Goal: Check status: Check status

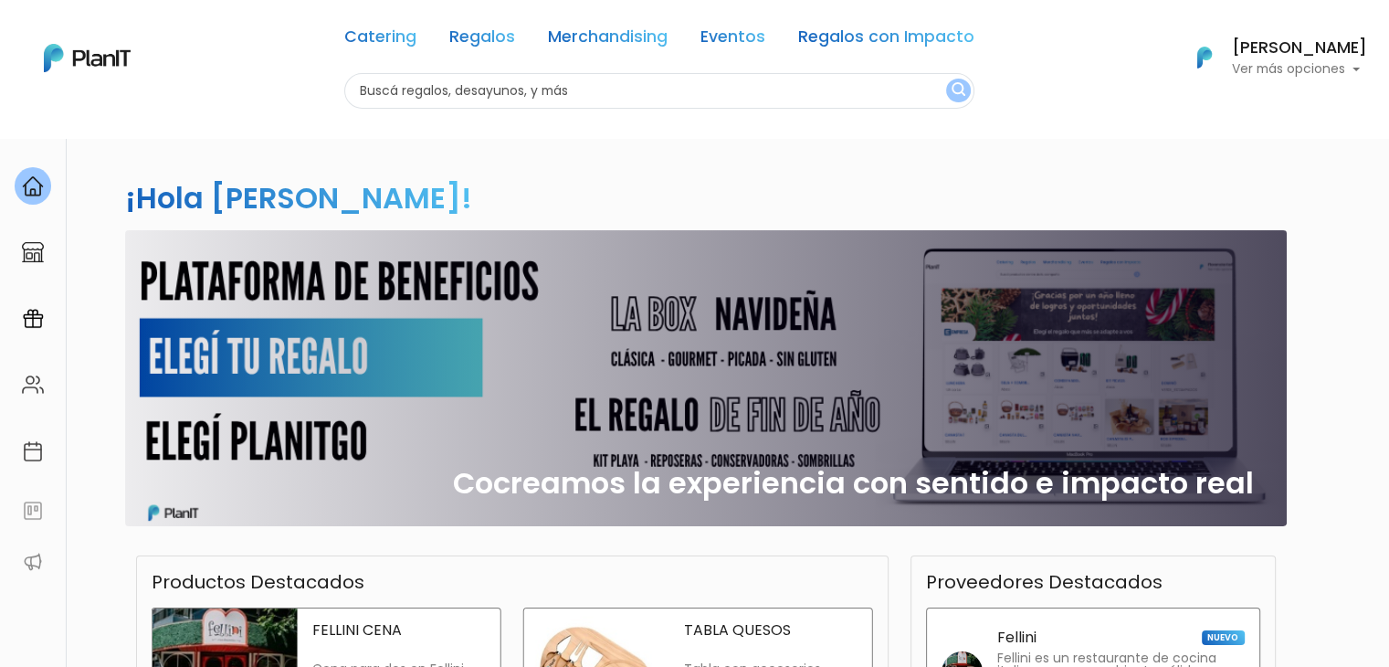
click at [1305, 56] on h6 "[PERSON_NAME]" at bounding box center [1299, 48] width 135 height 16
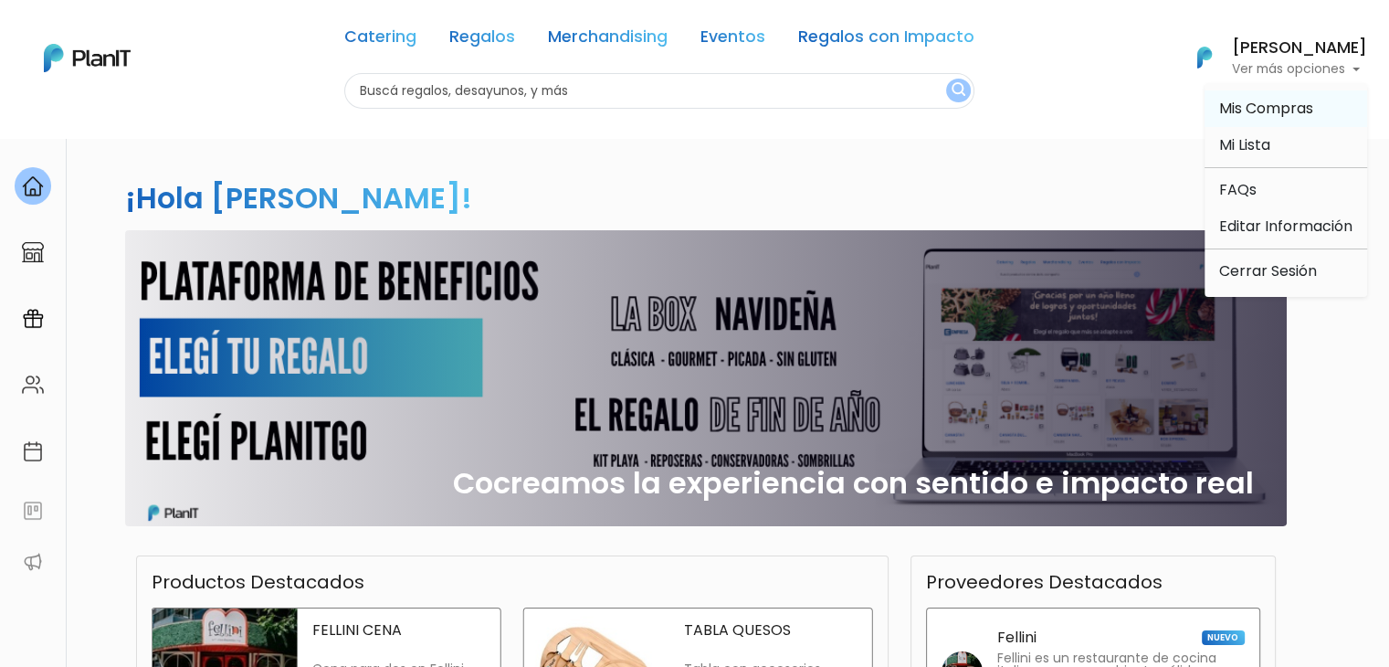
click at [1279, 96] on link "Mis Compras" at bounding box center [1285, 108] width 163 height 37
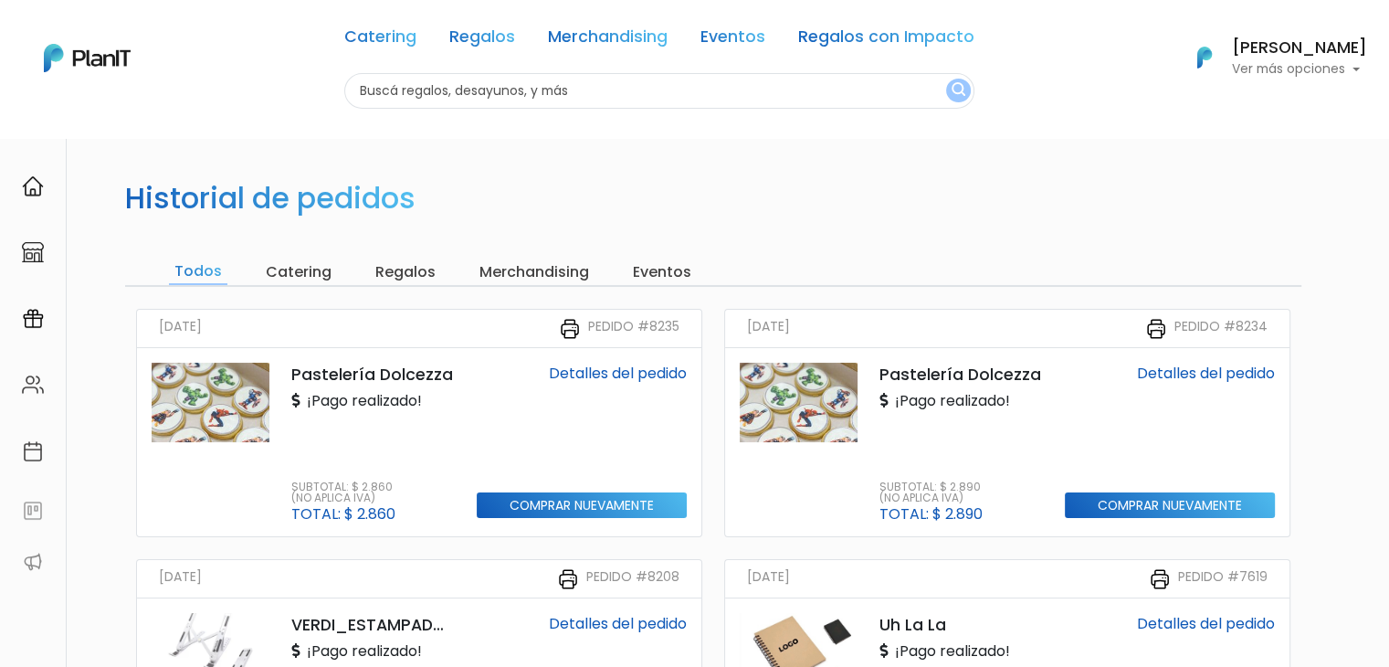
scroll to position [10, 0]
